Goal: Task Accomplishment & Management: Complete application form

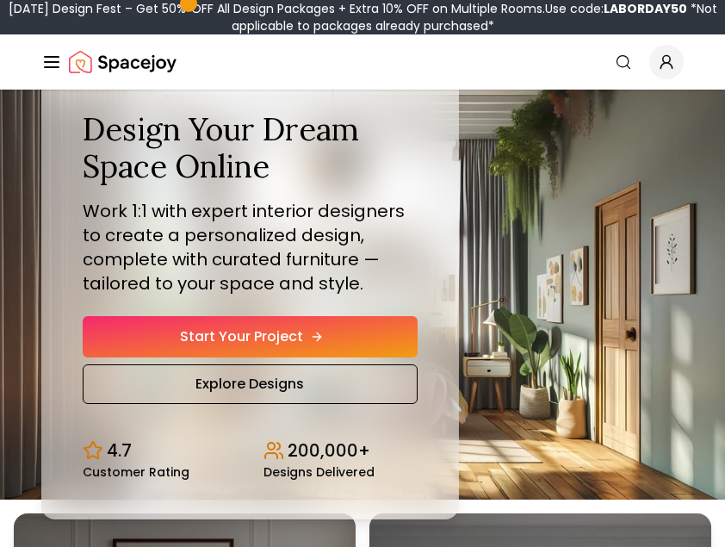
click at [280, 330] on link "Start Your Project" at bounding box center [250, 336] width 335 height 41
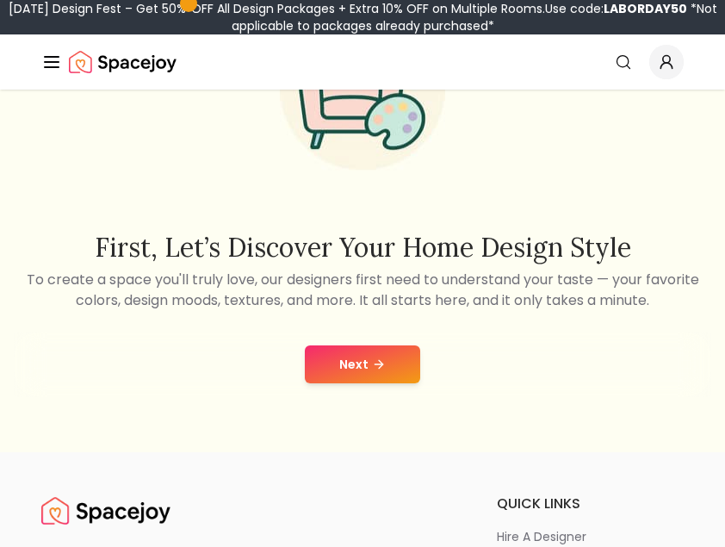
scroll to position [172, 0]
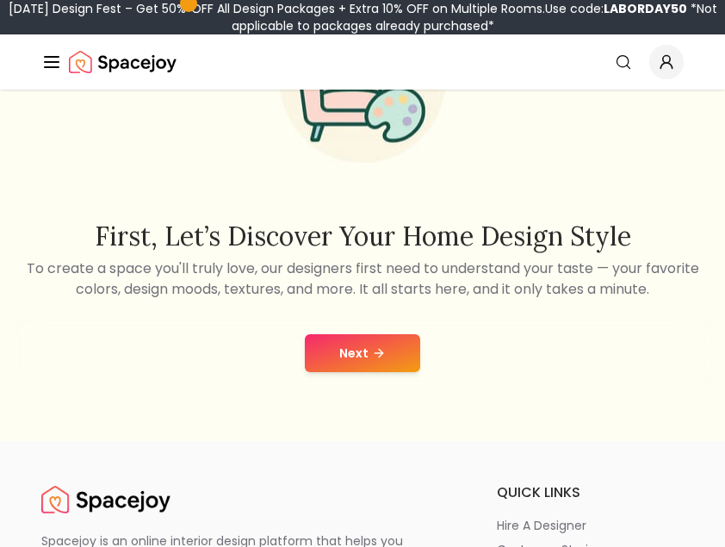
click at [390, 353] on button "Next" at bounding box center [362, 353] width 115 height 38
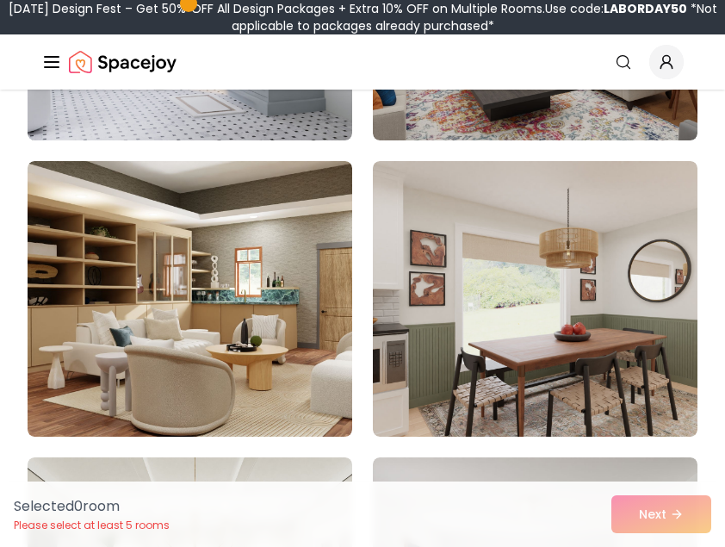
scroll to position [8176, 0]
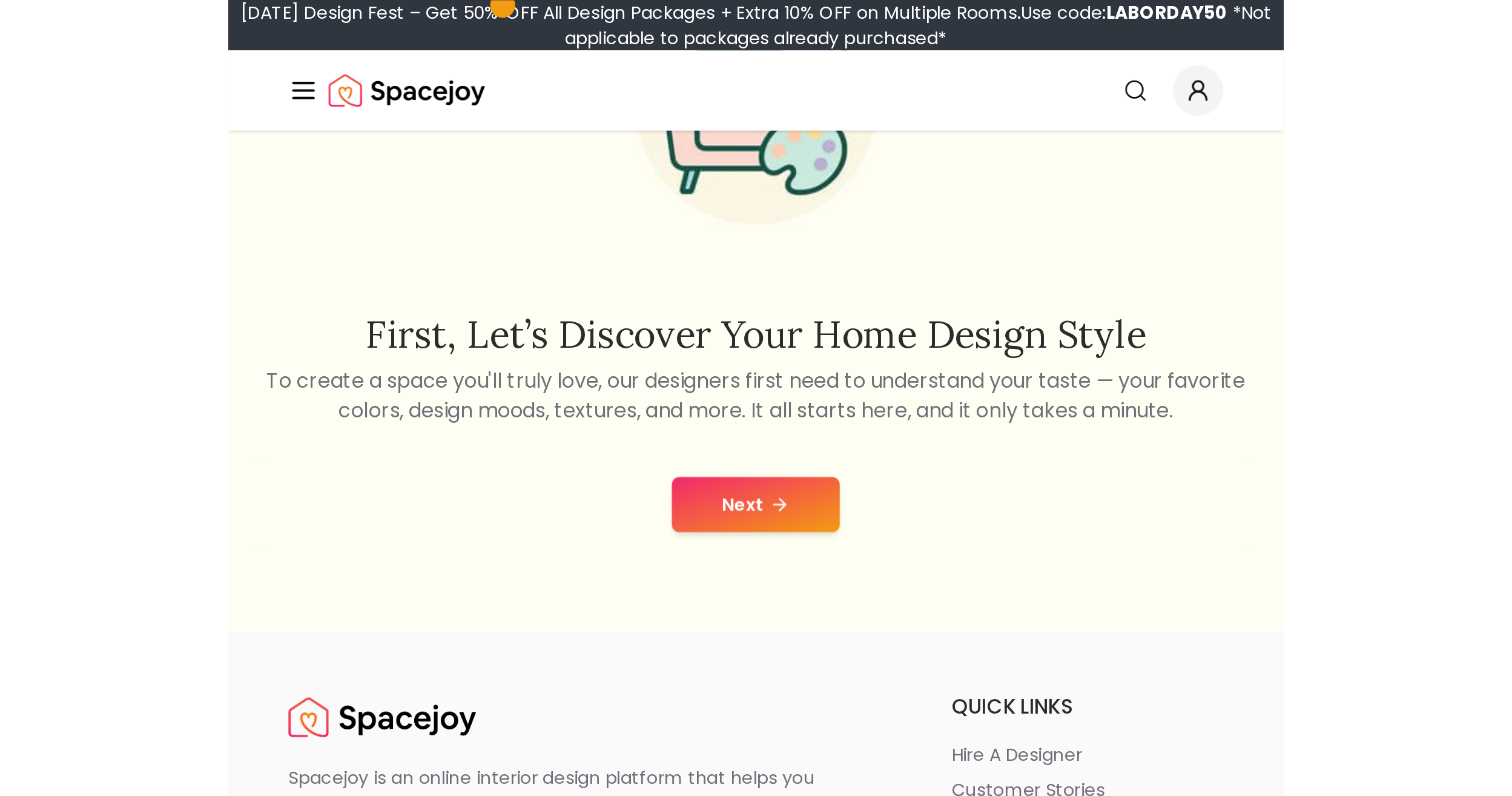
scroll to position [121, 0]
